Goal: Navigation & Orientation: Find specific page/section

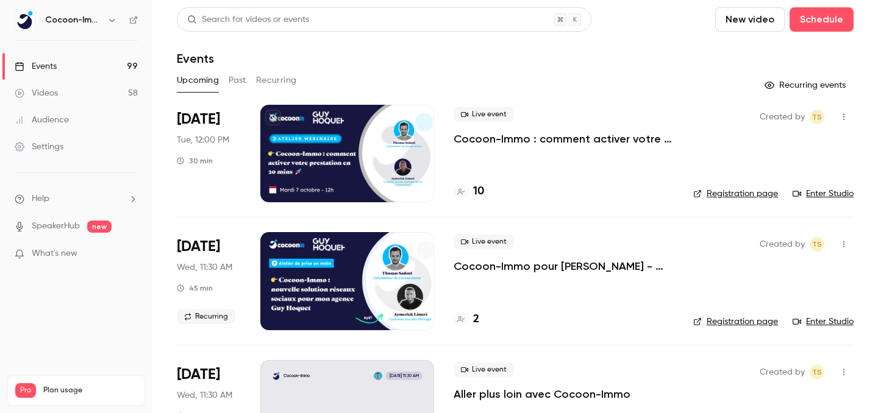
click at [483, 194] on h4 "10" at bounding box center [478, 191] width 11 height 16
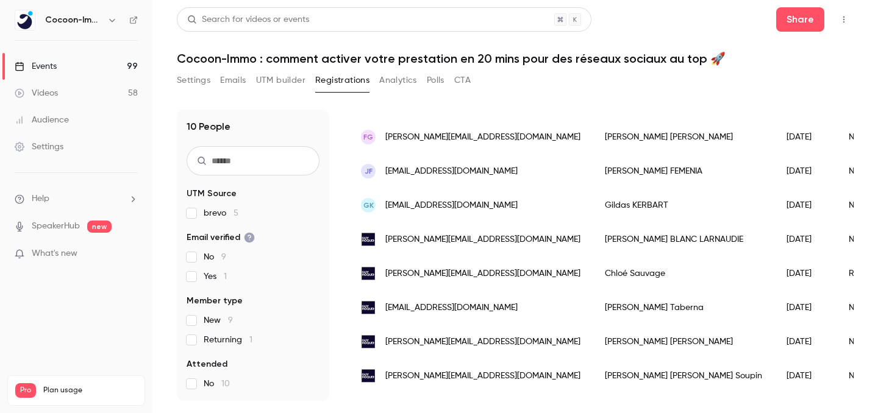
scroll to position [110, 0]
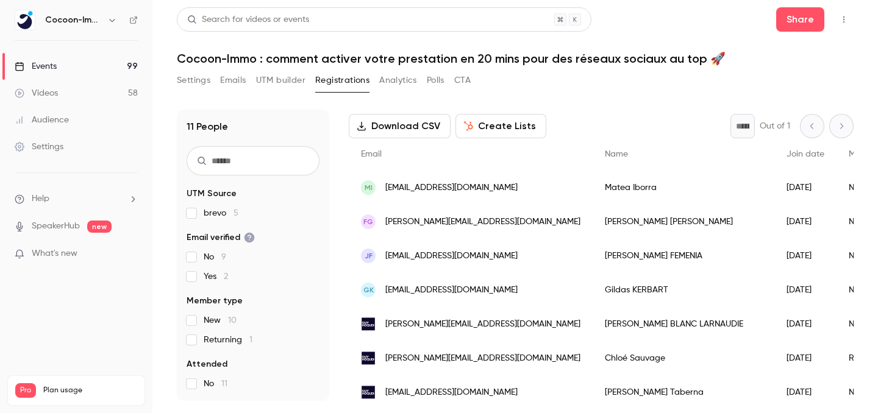
scroll to position [52, 0]
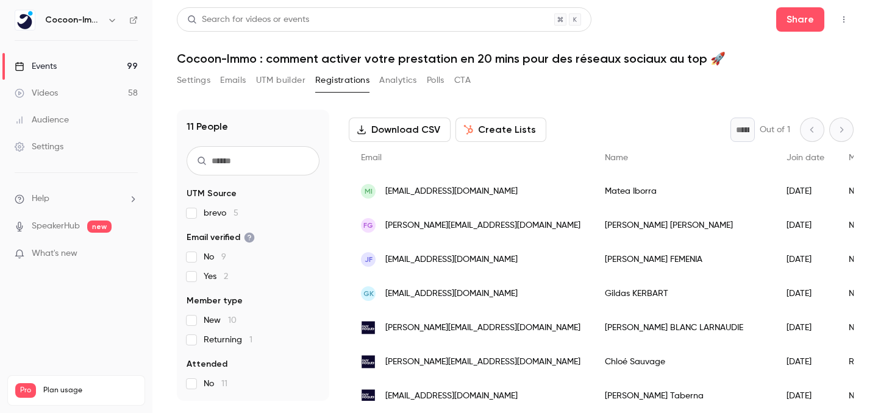
click at [131, 70] on link "Events 99" at bounding box center [76, 66] width 152 height 27
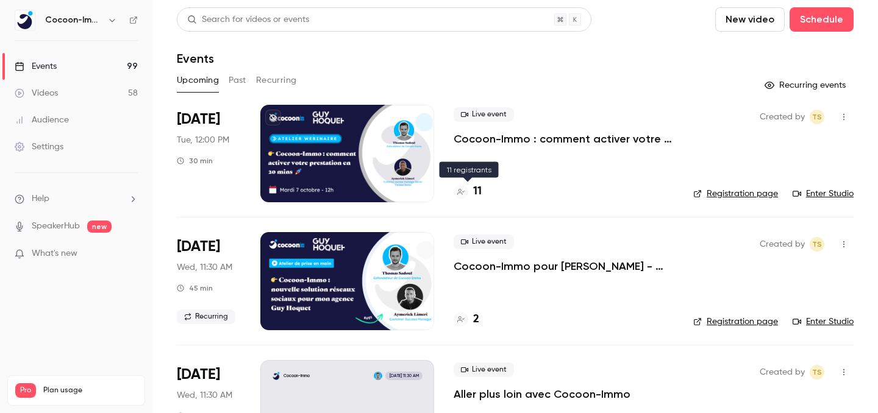
click at [474, 192] on h4 "11" at bounding box center [477, 191] width 9 height 16
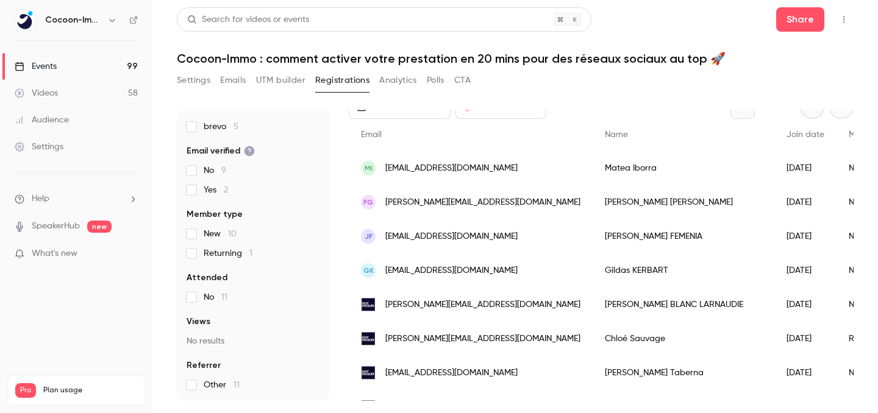
scroll to position [201, 0]
